Goal: Transaction & Acquisition: Download file/media

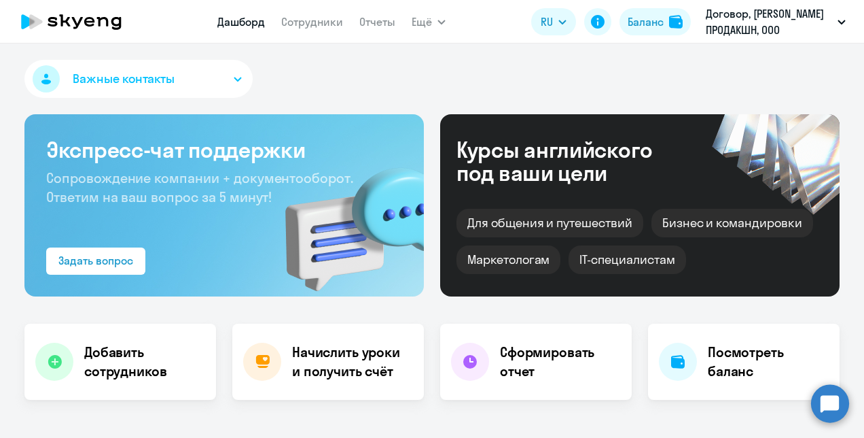
select select "30"
click at [542, 367] on h4 "Сформировать отчет" at bounding box center [560, 361] width 121 height 38
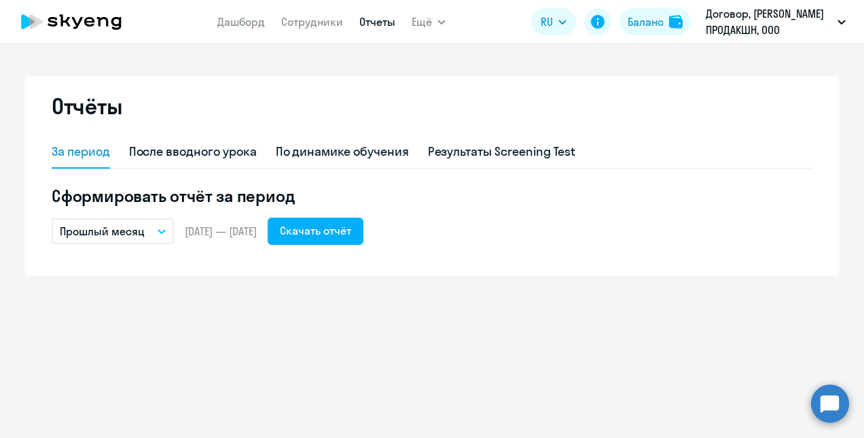
click at [194, 232] on span "[DATE] — [DATE]" at bounding box center [221, 231] width 72 height 15
click at [162, 230] on icon "button" at bounding box center [162, 231] width 8 height 5
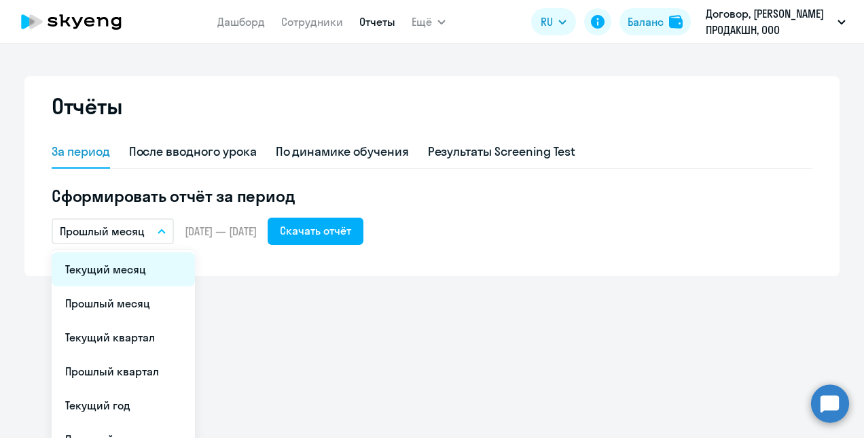
click at [133, 263] on li "Текущий месяц" at bounding box center [123, 269] width 143 height 34
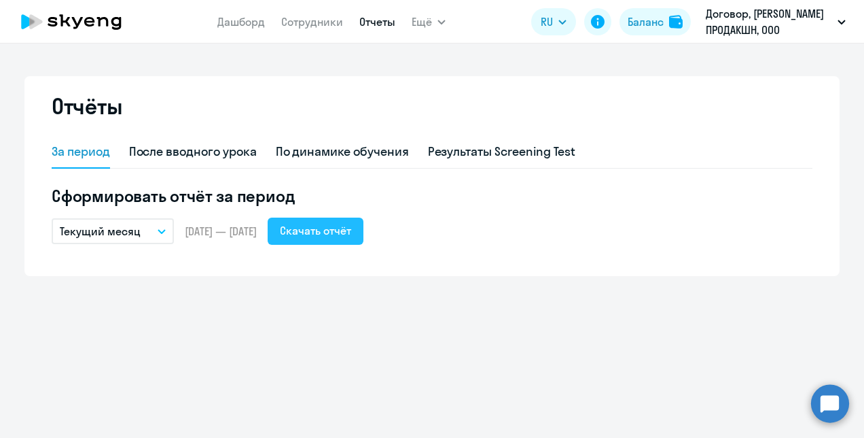
click at [351, 236] on div "Скачать отчёт" at bounding box center [315, 230] width 71 height 16
